Goal: Task Accomplishment & Management: Manage account settings

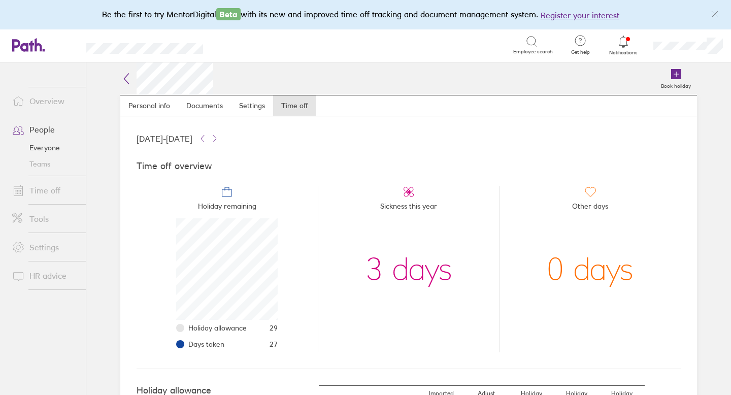
scroll to position [102, 102]
click at [52, 128] on link "People" at bounding box center [45, 129] width 82 height 20
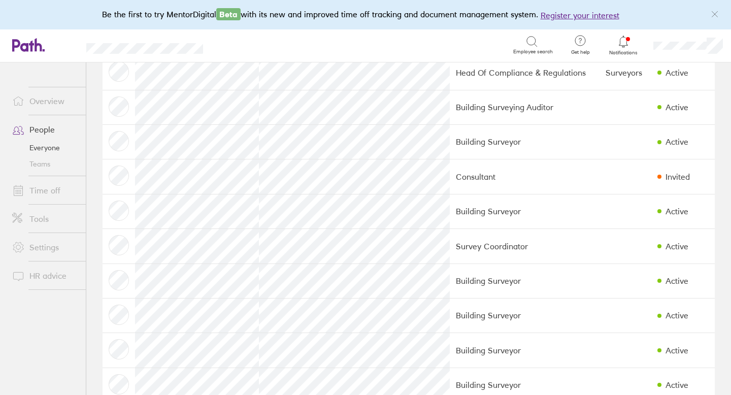
scroll to position [631, 0]
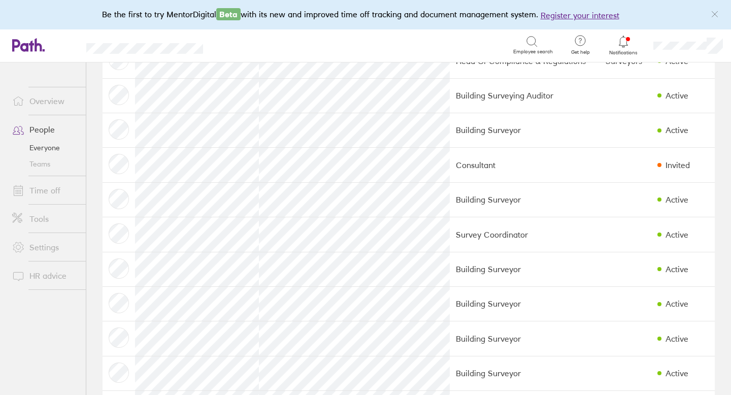
click at [60, 192] on link "Time off" at bounding box center [45, 190] width 82 height 20
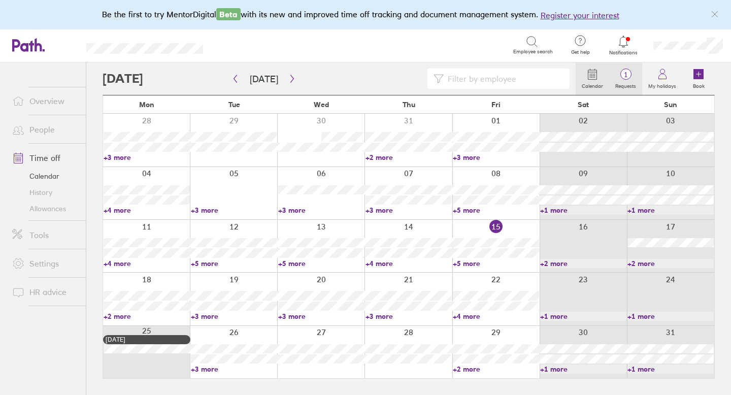
click at [630, 78] on span "1" at bounding box center [625, 75] width 33 height 8
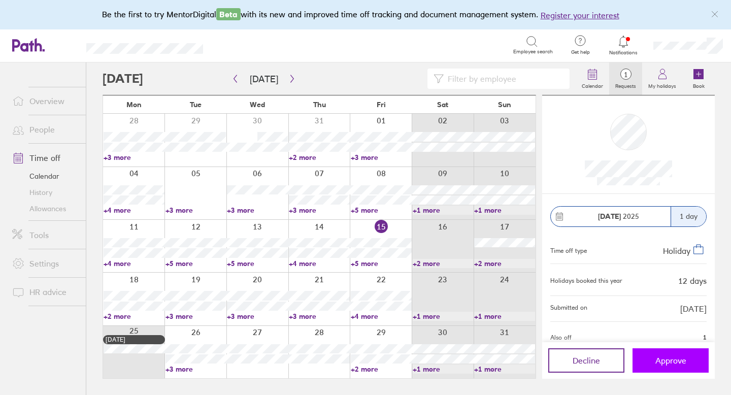
click at [655, 355] on button "Approve" at bounding box center [671, 360] width 76 height 24
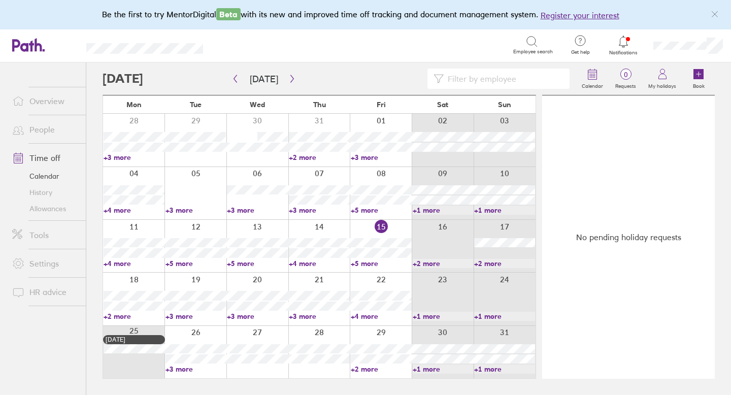
click at [55, 205] on link "Allowances" at bounding box center [45, 209] width 82 height 16
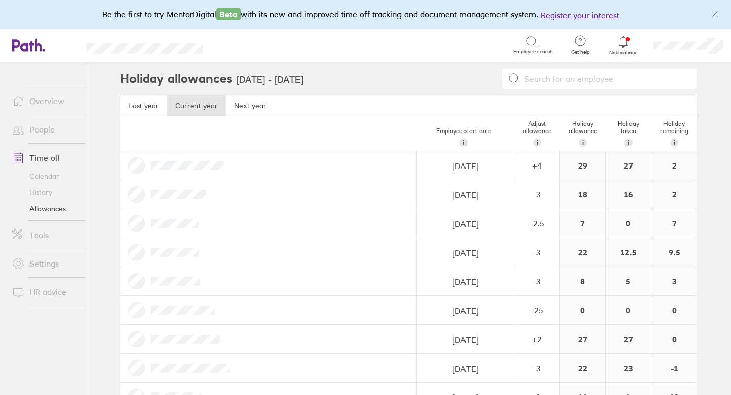
click at [620, 45] on icon at bounding box center [623, 42] width 9 height 12
